Goal: Information Seeking & Learning: Learn about a topic

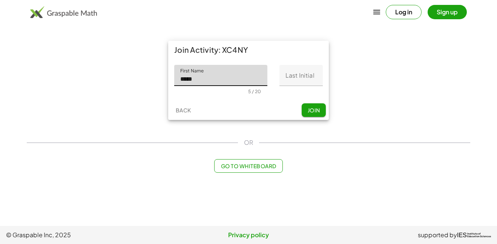
type input "*****"
click at [291, 75] on input "Last Initial" at bounding box center [300, 75] width 43 height 21
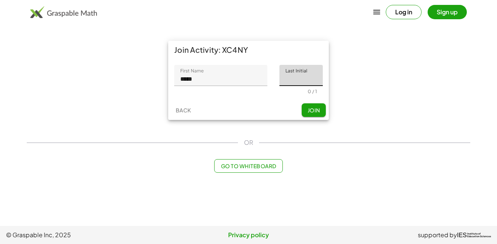
type input "*"
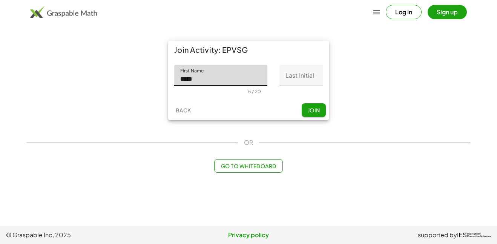
type input "*****"
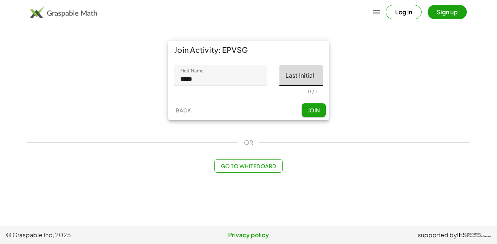
click at [314, 77] on input "Last Initial" at bounding box center [300, 75] width 43 height 21
type input "*"
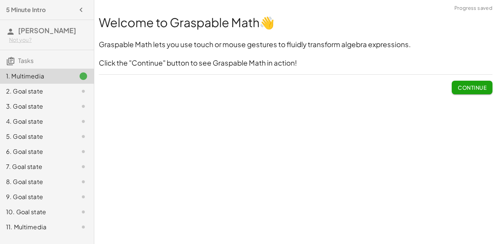
click at [456, 84] on button "Continue" at bounding box center [472, 88] width 41 height 14
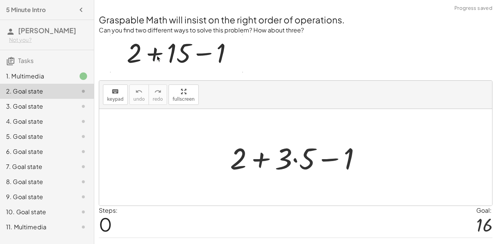
click at [295, 160] on div at bounding box center [298, 157] width 145 height 39
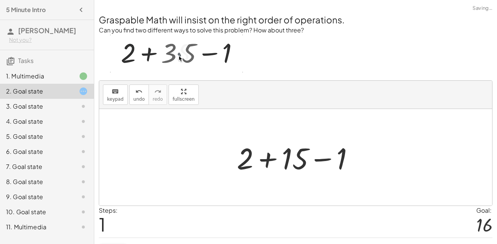
click at [273, 162] on div at bounding box center [298, 157] width 131 height 39
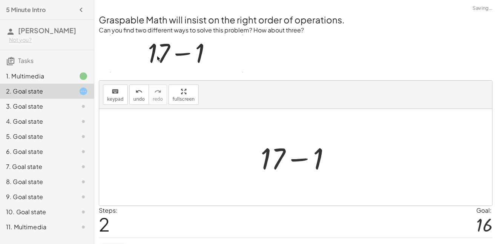
click at [293, 159] on div at bounding box center [299, 157] width 84 height 39
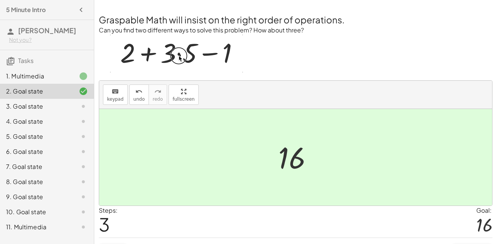
click at [68, 106] on div at bounding box center [77, 106] width 21 height 9
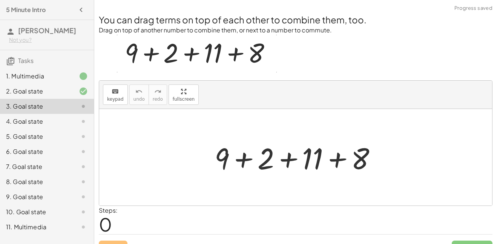
click at [250, 157] on div at bounding box center [299, 157] width 176 height 39
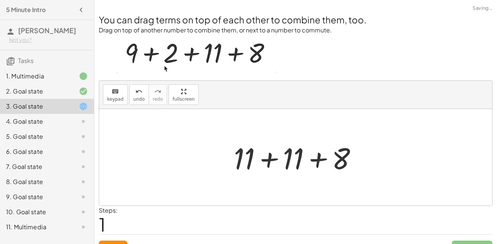
click at [269, 165] on div at bounding box center [298, 157] width 137 height 39
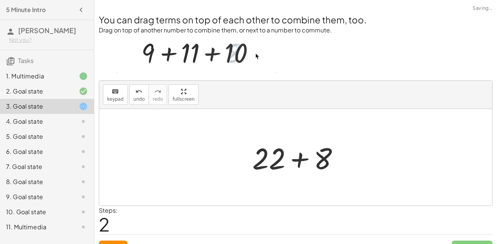
click at [286, 165] on div at bounding box center [298, 157] width 100 height 39
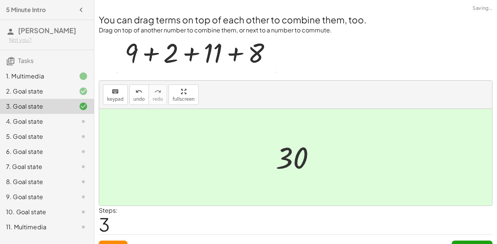
scroll to position [15, 0]
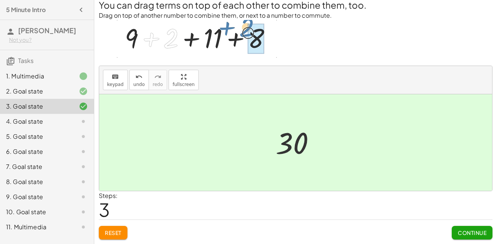
click at [0, 0] on div "You can drag terms on top of each other to combine them, too. Drag on top of an…" at bounding box center [0, 0] width 0 height 0
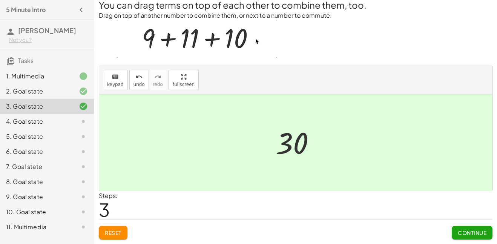
click at [465, 236] on button "Continue" at bounding box center [472, 233] width 41 height 14
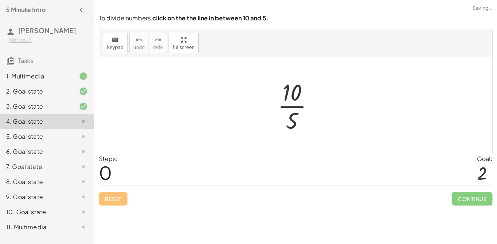
scroll to position [0, 0]
click at [297, 107] on div at bounding box center [299, 106] width 50 height 58
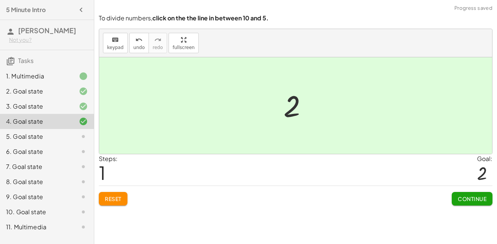
click at [471, 196] on span "Continue" at bounding box center [472, 198] width 29 height 7
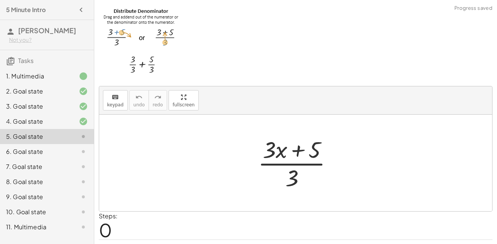
click at [295, 175] on div at bounding box center [298, 163] width 88 height 58
drag, startPoint x: 295, startPoint y: 175, endPoint x: 347, endPoint y: 159, distance: 55.3
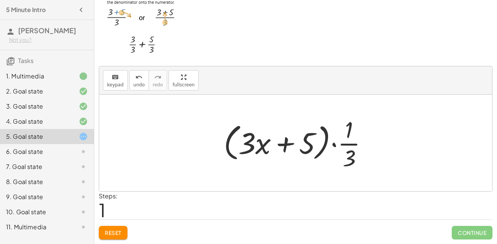
scroll to position [20, 0]
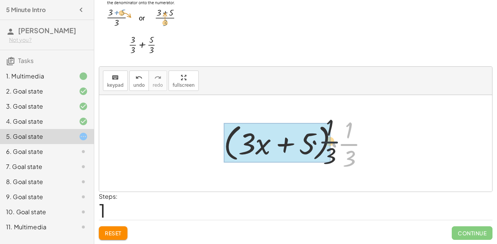
drag, startPoint x: 342, startPoint y: 146, endPoint x: 288, endPoint y: 143, distance: 54.4
click at [288, 143] on div at bounding box center [299, 143] width 158 height 58
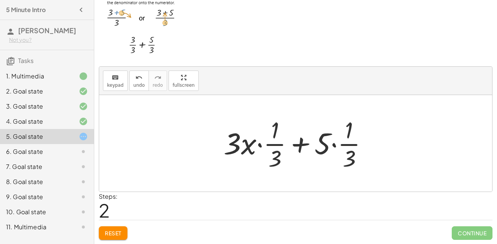
click at [256, 144] on div at bounding box center [299, 143] width 158 height 58
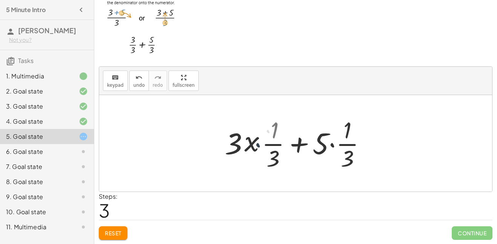
click at [259, 146] on div at bounding box center [298, 143] width 142 height 58
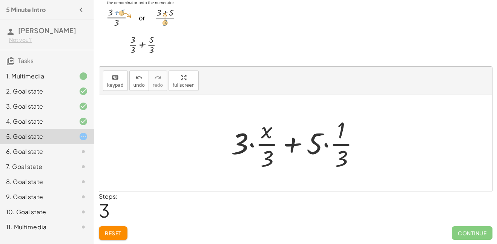
click at [253, 145] on div at bounding box center [298, 143] width 142 height 58
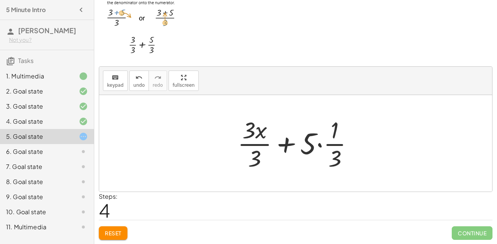
click at [318, 144] on div at bounding box center [298, 143] width 129 height 58
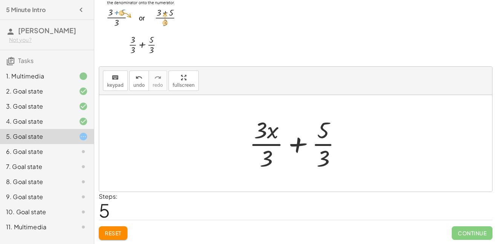
click at [305, 148] on div at bounding box center [298, 143] width 106 height 58
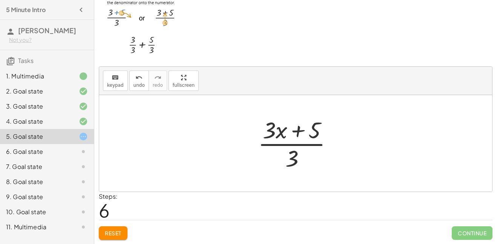
scroll to position [20, 0]
click at [290, 160] on div at bounding box center [298, 143] width 88 height 58
click at [284, 127] on div at bounding box center [298, 143] width 88 height 58
click at [294, 129] on div at bounding box center [298, 143] width 88 height 58
drag, startPoint x: 290, startPoint y: 156, endPoint x: 178, endPoint y: 141, distance: 113.3
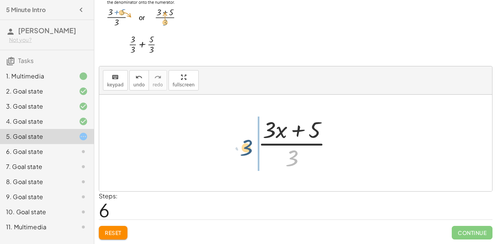
drag, startPoint x: 292, startPoint y: 162, endPoint x: 242, endPoint y: 152, distance: 50.3
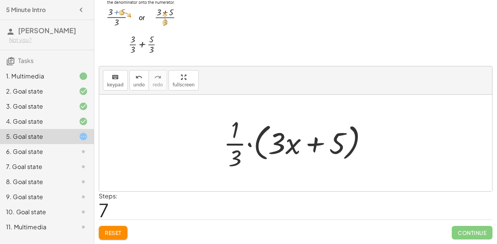
click at [252, 145] on div at bounding box center [299, 143] width 158 height 58
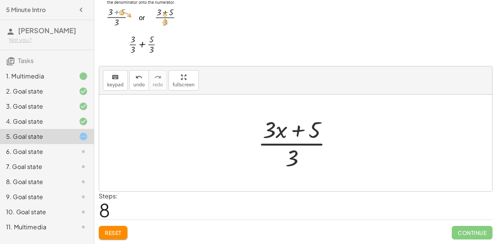
click at [300, 134] on div at bounding box center [298, 143] width 88 height 58
click at [299, 135] on div at bounding box center [298, 143] width 88 height 58
click at [288, 165] on div at bounding box center [298, 143] width 88 height 58
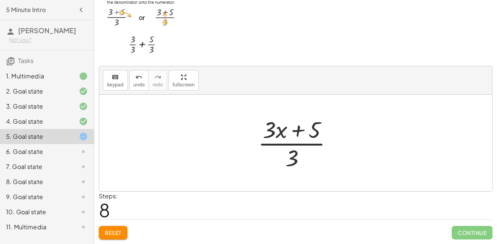
click at [291, 156] on div at bounding box center [298, 143] width 88 height 58
click at [288, 145] on div at bounding box center [298, 143] width 88 height 58
drag, startPoint x: 293, startPoint y: 158, endPoint x: 346, endPoint y: 143, distance: 54.9
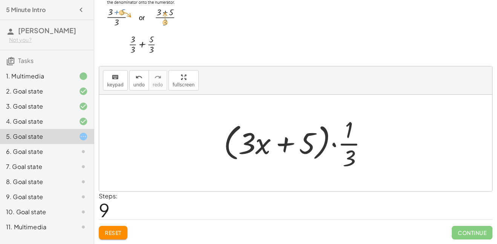
click at [335, 144] on div at bounding box center [299, 143] width 158 height 58
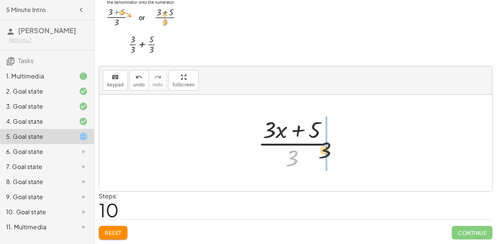
drag, startPoint x: 288, startPoint y: 161, endPoint x: 337, endPoint y: 146, distance: 50.5
click at [337, 146] on div at bounding box center [298, 143] width 88 height 58
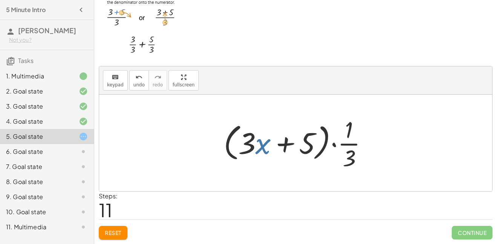
click at [257, 147] on div at bounding box center [299, 143] width 158 height 58
click at [281, 146] on div at bounding box center [299, 143] width 158 height 58
click at [262, 145] on div at bounding box center [299, 143] width 158 height 58
click at [245, 142] on div at bounding box center [299, 143] width 158 height 58
drag, startPoint x: 341, startPoint y: 140, endPoint x: 196, endPoint y: 134, distance: 146.0
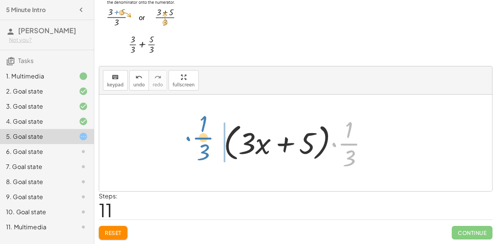
click at [196, 134] on div "· ( + · 3 · x + 5 ) · 3 · ( + · 3 · x + 5 ) · · 1 · 3 + · 3 · x · · 1 · 3 + · 5…" at bounding box center [295, 143] width 393 height 96
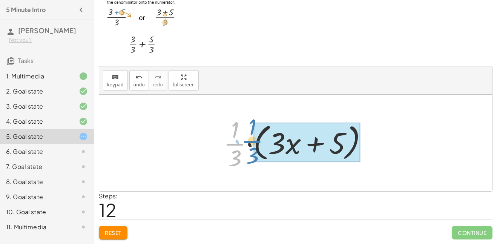
drag, startPoint x: 233, startPoint y: 148, endPoint x: 251, endPoint y: 146, distance: 17.9
click at [251, 146] on div at bounding box center [299, 143] width 158 height 58
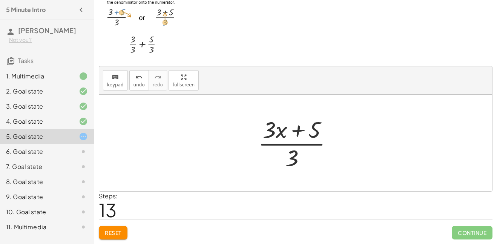
click at [308, 153] on div at bounding box center [298, 143] width 88 height 58
drag, startPoint x: 306, startPoint y: 154, endPoint x: 256, endPoint y: 153, distance: 50.2
click at [256, 153] on div at bounding box center [298, 143] width 88 height 58
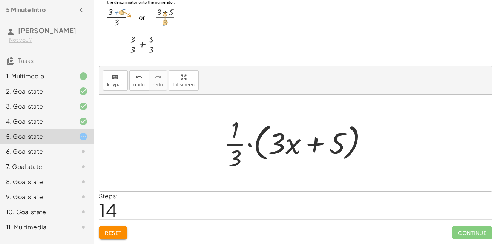
click at [250, 144] on div at bounding box center [299, 143] width 158 height 58
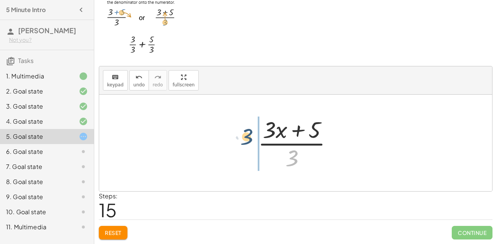
drag, startPoint x: 297, startPoint y: 154, endPoint x: 250, endPoint y: 132, distance: 51.9
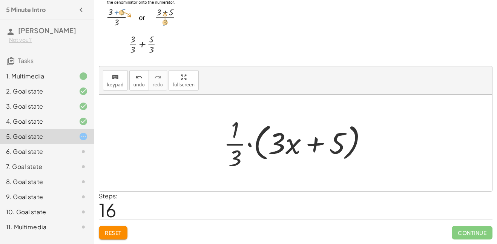
click at [250, 132] on div at bounding box center [299, 143] width 158 height 58
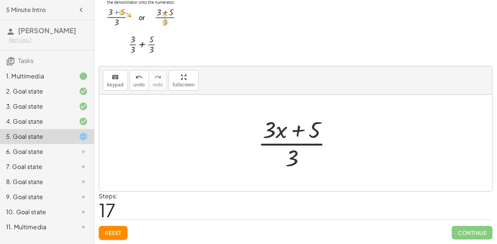
click at [284, 152] on div at bounding box center [298, 143] width 88 height 58
click at [287, 155] on div at bounding box center [298, 143] width 88 height 58
drag, startPoint x: 292, startPoint y: 156, endPoint x: 224, endPoint y: 128, distance: 73.5
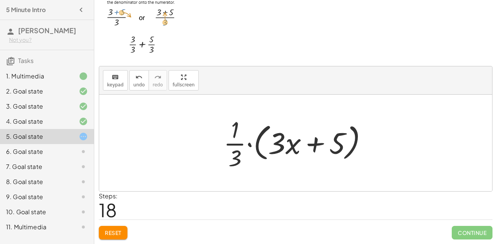
click at [267, 149] on div at bounding box center [299, 143] width 158 height 58
click at [288, 148] on div at bounding box center [299, 143] width 158 height 58
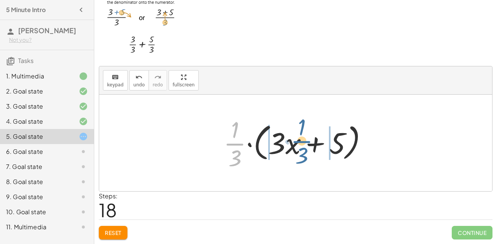
drag, startPoint x: 233, startPoint y: 145, endPoint x: 300, endPoint y: 143, distance: 67.1
click at [300, 143] on div at bounding box center [299, 143] width 158 height 58
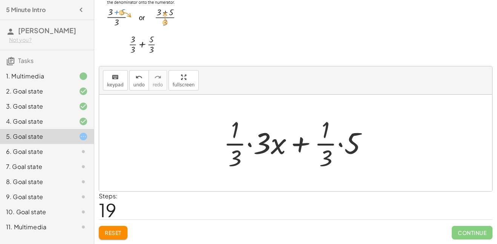
click at [343, 146] on div at bounding box center [299, 143] width 158 height 58
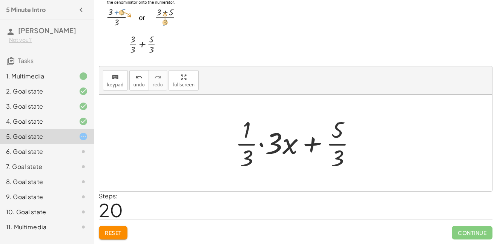
click at [260, 145] on div at bounding box center [298, 143] width 134 height 58
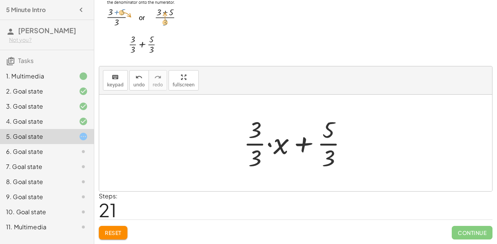
click at [300, 144] on div at bounding box center [298, 143] width 117 height 58
click at [301, 145] on div at bounding box center [298, 143] width 117 height 58
click at [275, 143] on div at bounding box center [298, 143] width 117 height 58
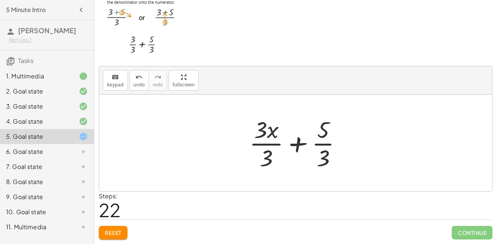
click at [117, 231] on span "Reset" at bounding box center [113, 232] width 17 height 7
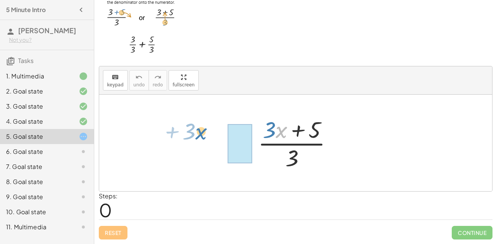
drag, startPoint x: 278, startPoint y: 131, endPoint x: 195, endPoint y: 133, distance: 82.6
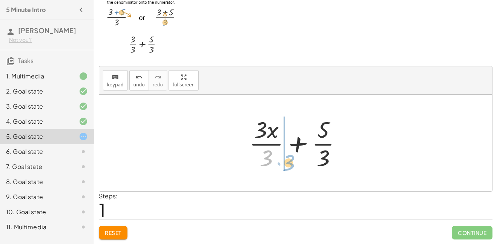
drag, startPoint x: 265, startPoint y: 161, endPoint x: 283, endPoint y: 166, distance: 18.8
click at [283, 166] on div at bounding box center [298, 143] width 106 height 58
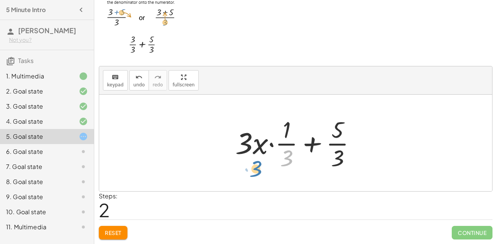
drag, startPoint x: 293, startPoint y: 159, endPoint x: 260, endPoint y: 170, distance: 34.3
click at [260, 170] on div at bounding box center [298, 143] width 134 height 58
drag, startPoint x: 285, startPoint y: 144, endPoint x: 244, endPoint y: 165, distance: 45.9
click at [244, 165] on div at bounding box center [298, 143] width 134 height 58
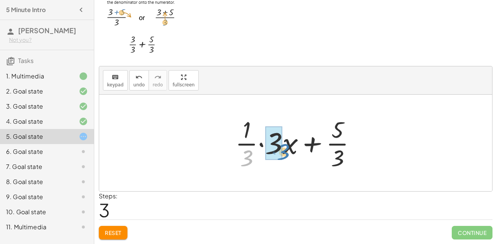
drag, startPoint x: 251, startPoint y: 156, endPoint x: 288, endPoint y: 150, distance: 37.1
click at [288, 150] on div at bounding box center [298, 143] width 134 height 58
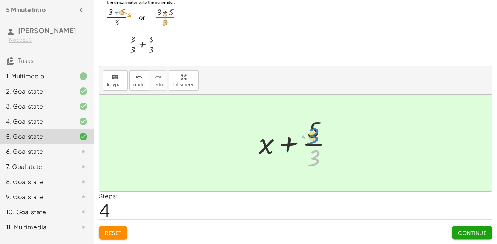
drag, startPoint x: 315, startPoint y: 156, endPoint x: 314, endPoint y: 133, distance: 23.0
click at [314, 133] on div at bounding box center [298, 143] width 87 height 58
click at [482, 235] on span "Continue" at bounding box center [472, 232] width 29 height 7
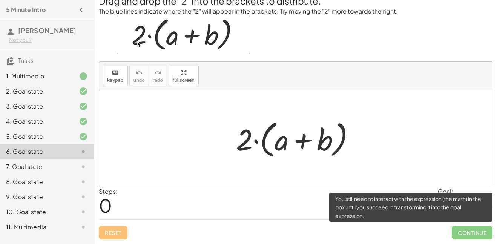
scroll to position [19, 0]
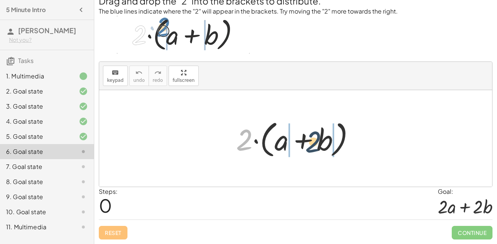
drag, startPoint x: 245, startPoint y: 141, endPoint x: 316, endPoint y: 142, distance: 71.6
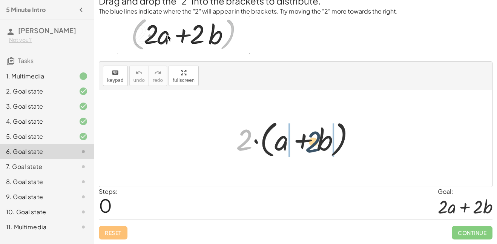
click at [316, 142] on div at bounding box center [298, 138] width 132 height 43
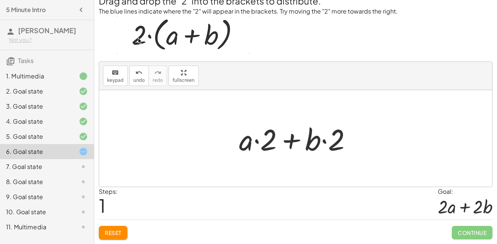
click at [257, 140] on div at bounding box center [298, 138] width 126 height 39
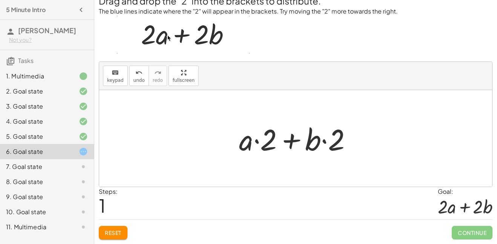
click at [291, 144] on div at bounding box center [298, 138] width 126 height 39
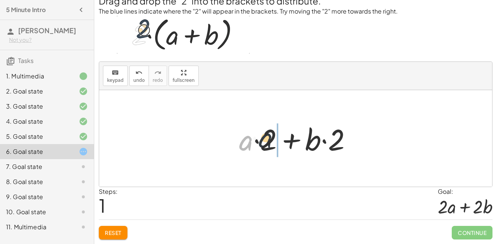
drag, startPoint x: 248, startPoint y: 143, endPoint x: 271, endPoint y: 140, distance: 23.2
click at [271, 140] on div at bounding box center [298, 138] width 126 height 39
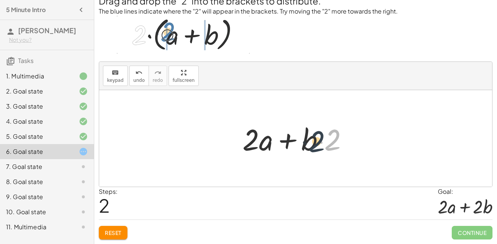
drag, startPoint x: 337, startPoint y: 139, endPoint x: 310, endPoint y: 139, distance: 27.1
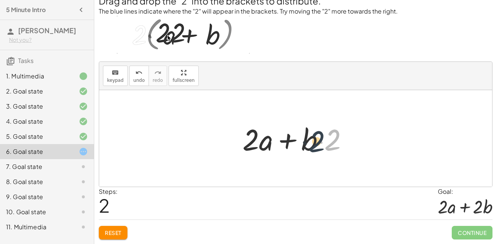
click at [310, 139] on div at bounding box center [298, 138] width 119 height 39
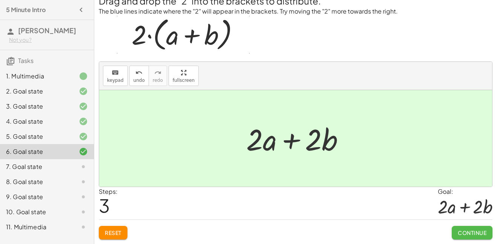
click at [462, 231] on span "Continue" at bounding box center [472, 232] width 29 height 7
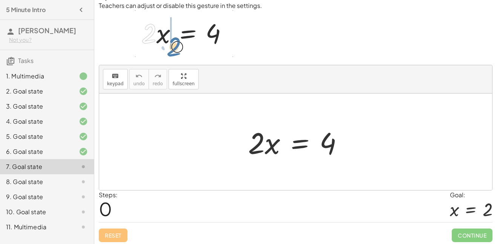
scroll to position [40, 0]
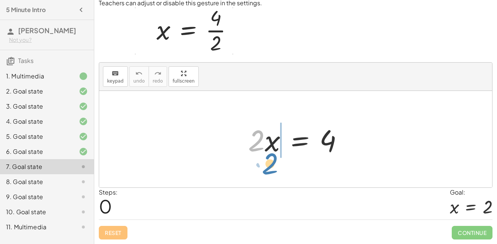
drag, startPoint x: 252, startPoint y: 145, endPoint x: 272, endPoint y: 169, distance: 31.8
click at [272, 169] on div "· 2 · 2 · x = 4" at bounding box center [295, 139] width 393 height 96
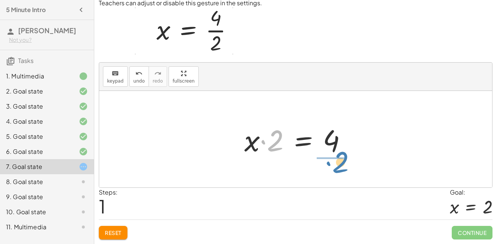
drag, startPoint x: 272, startPoint y: 136, endPoint x: 335, endPoint y: 158, distance: 67.0
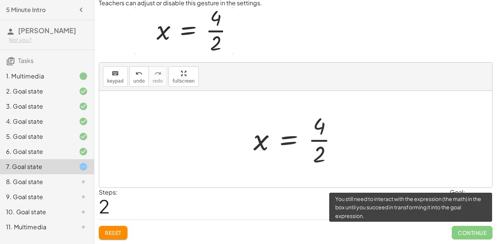
click at [458, 236] on span "Continue" at bounding box center [472, 233] width 41 height 14
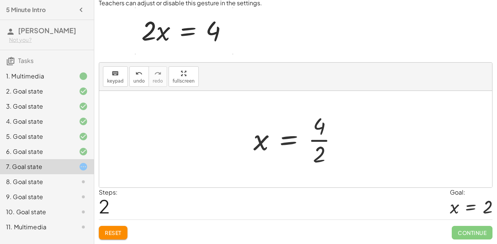
click at [315, 141] on div at bounding box center [299, 139] width 98 height 58
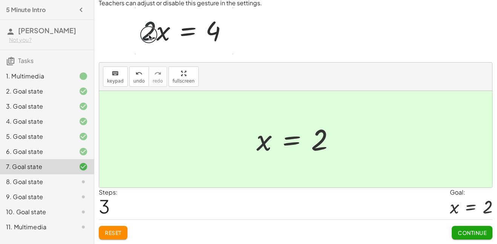
click at [472, 233] on span "Continue" at bounding box center [472, 232] width 29 height 7
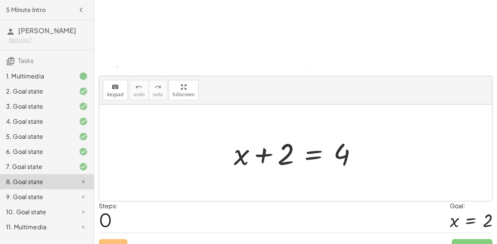
scroll to position [81, 0]
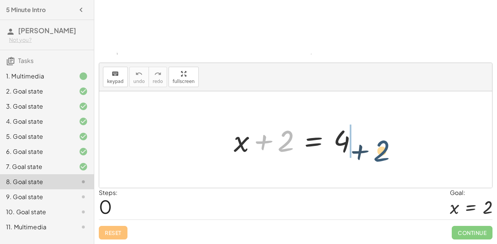
drag, startPoint x: 282, startPoint y: 144, endPoint x: 380, endPoint y: 153, distance: 98.0
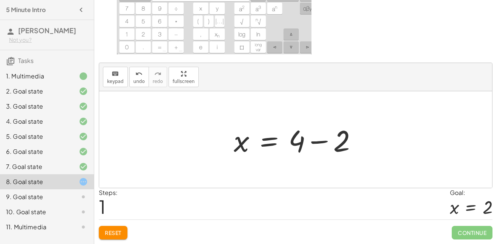
click at [323, 142] on div at bounding box center [298, 139] width 137 height 39
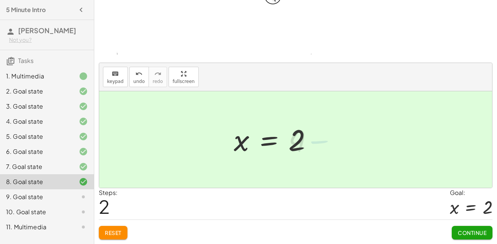
click at [463, 236] on button "Continue" at bounding box center [472, 233] width 41 height 14
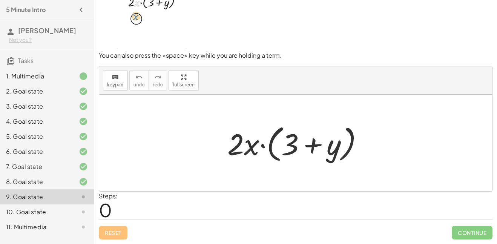
scroll to position [25, 0]
drag, startPoint x: 247, startPoint y: 145, endPoint x: 250, endPoint y: 148, distance: 4.3
click at [250, 148] on div at bounding box center [298, 142] width 149 height 43
drag, startPoint x: 245, startPoint y: 149, endPoint x: 300, endPoint y: 144, distance: 54.5
click at [300, 144] on div at bounding box center [298, 142] width 149 height 43
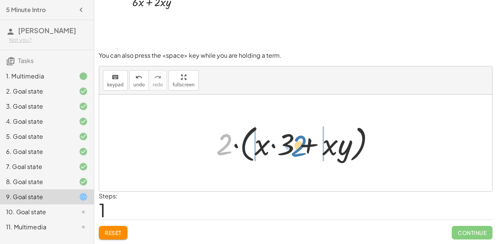
drag, startPoint x: 216, startPoint y: 146, endPoint x: 293, endPoint y: 148, distance: 76.5
click at [293, 148] on div at bounding box center [298, 142] width 172 height 43
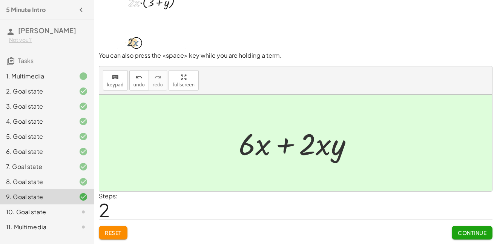
click at [468, 227] on button "Continue" at bounding box center [472, 233] width 41 height 14
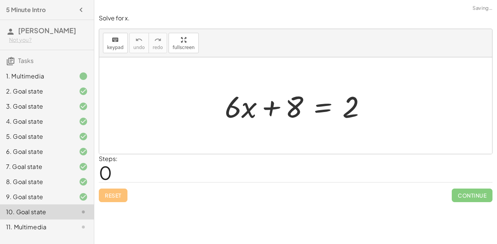
scroll to position [0, 0]
drag, startPoint x: 277, startPoint y: 113, endPoint x: 370, endPoint y: 110, distance: 93.1
click at [370, 110] on div at bounding box center [298, 105] width 155 height 39
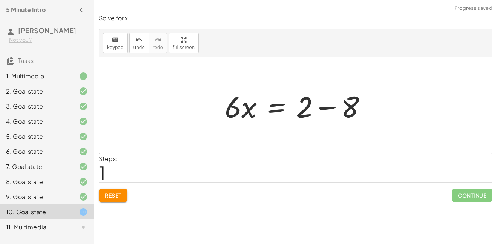
click at [329, 108] on div at bounding box center [298, 105] width 155 height 39
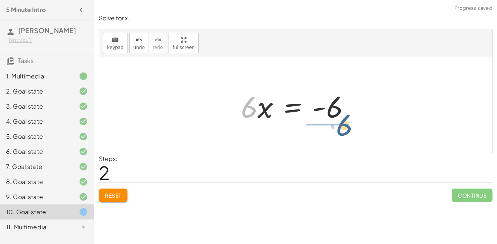
drag, startPoint x: 245, startPoint y: 112, endPoint x: 341, endPoint y: 130, distance: 97.9
click at [341, 130] on div "+ · 6 · x + 8 = 2 · 6 · x = + 2 − 8 · 6 · 6 · x = - 6" at bounding box center [295, 105] width 393 height 96
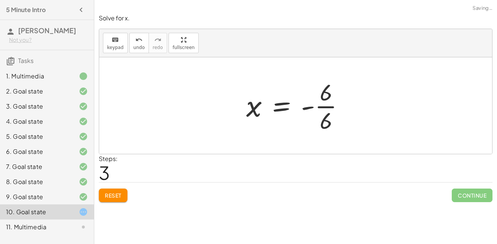
click at [325, 107] on div at bounding box center [298, 106] width 112 height 58
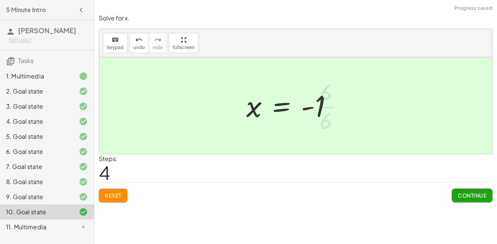
click at [472, 196] on span "Continue" at bounding box center [472, 195] width 29 height 7
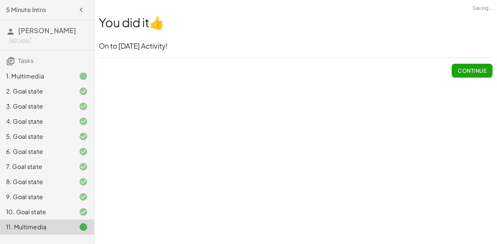
click at [462, 70] on span "Continue" at bounding box center [472, 70] width 29 height 7
